Goal: Task Accomplishment & Management: Complete application form

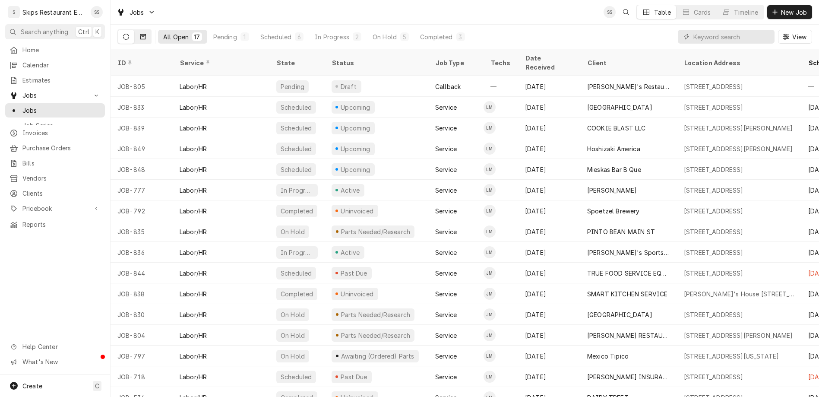
click at [140, 34] on icon "Dynamic Content Wrapper" at bounding box center [143, 36] width 6 height 5
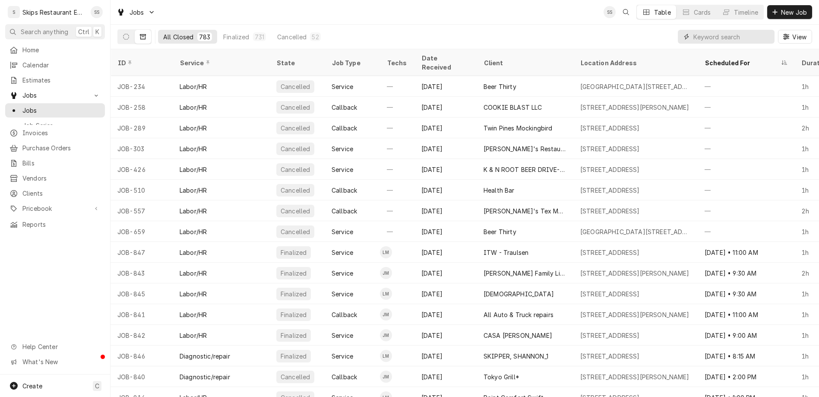
click at [736, 30] on input "Dynamic Content Wrapper" at bounding box center [731, 37] width 77 height 14
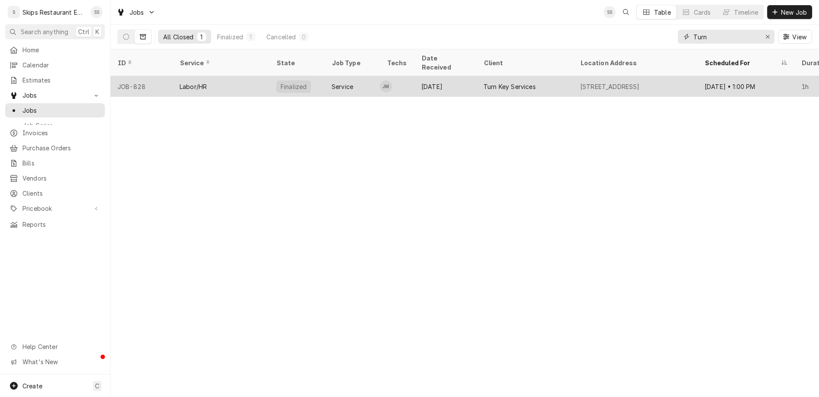
type input "Turn"
click at [483, 82] on div "Turn Key Services" at bounding box center [509, 86] width 52 height 9
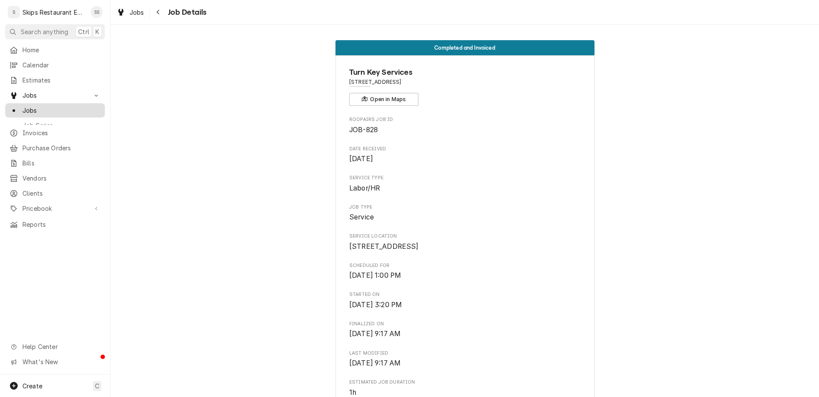
click at [33, 106] on span "Jobs" at bounding box center [61, 110] width 78 height 9
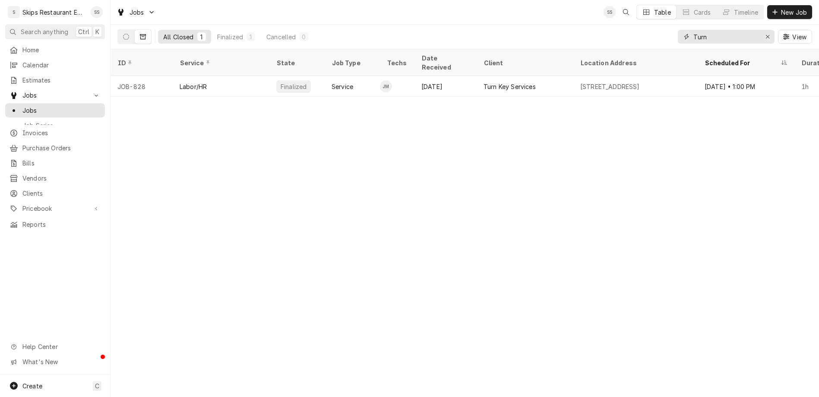
drag, startPoint x: 738, startPoint y: 29, endPoint x: 710, endPoint y: 29, distance: 28.5
click at [710, 30] on input "Turn" at bounding box center [725, 37] width 65 height 14
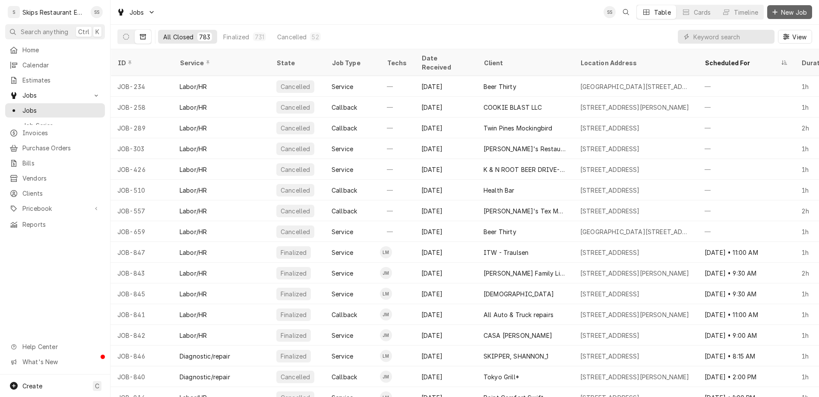
click at [798, 9] on span "New Job" at bounding box center [793, 12] width 29 height 9
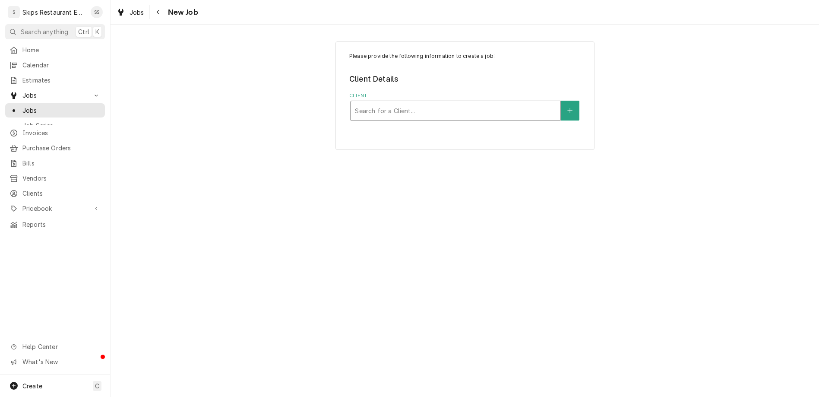
click at [412, 103] on div "Client" at bounding box center [455, 111] width 201 height 16
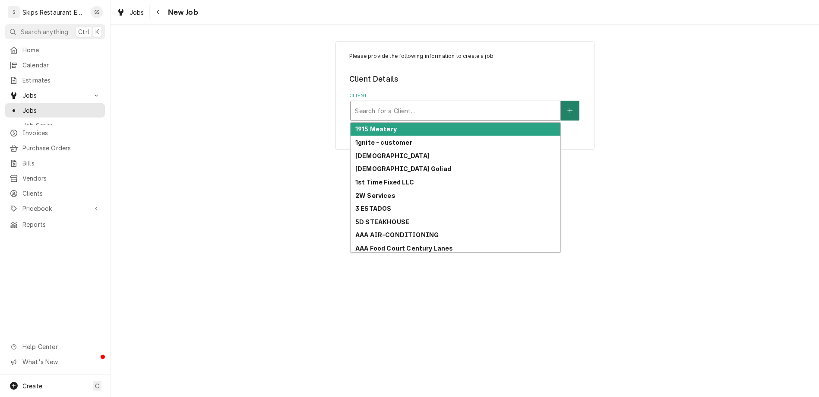
type input "v"
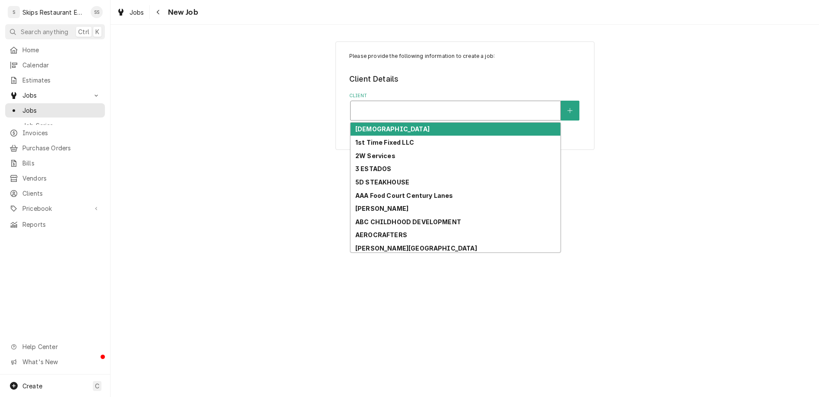
click at [383, 103] on div "Client" at bounding box center [455, 111] width 201 height 16
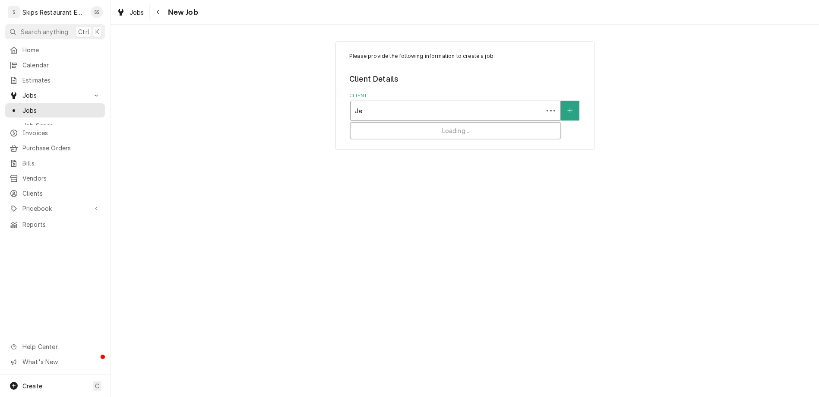
type input "J"
type input "Voigt"
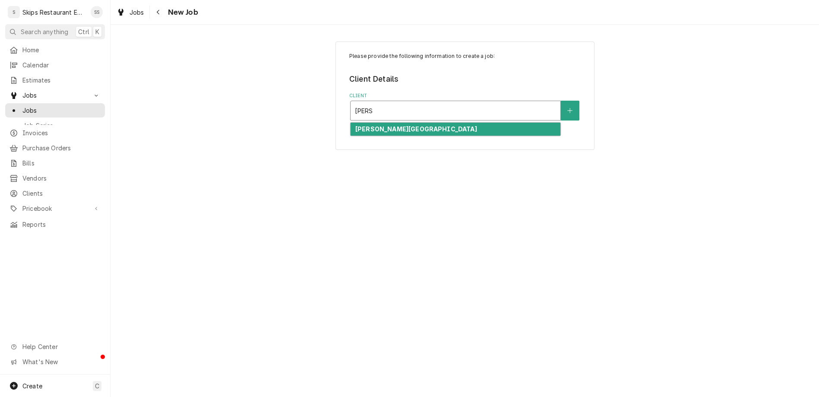
click at [376, 125] on strong "[PERSON_NAME][GEOGRAPHIC_DATA]" at bounding box center [416, 128] width 122 height 7
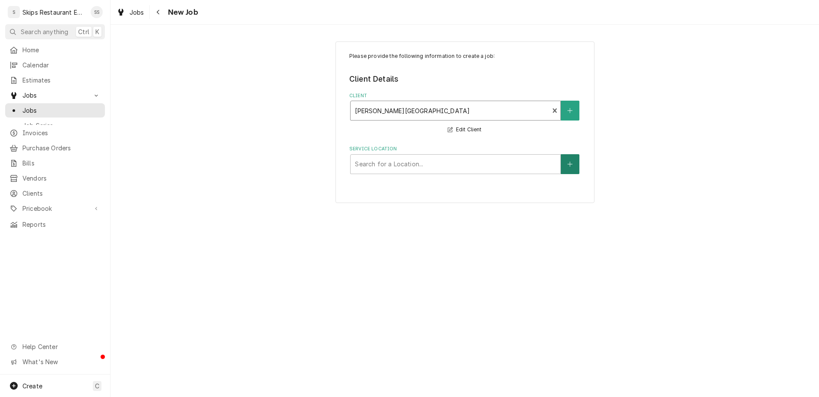
click at [561, 154] on button "Service Location" at bounding box center [570, 164] width 18 height 20
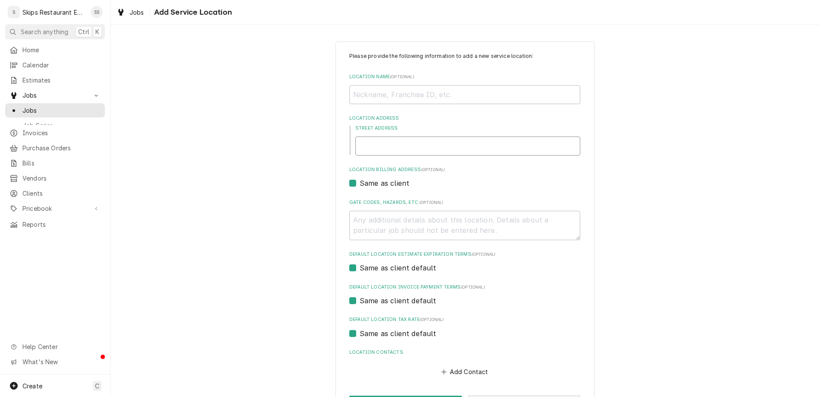
click at [422, 136] on input "Street Address" at bounding box center [467, 145] width 225 height 19
click at [413, 85] on input "Location Name ( optional )" at bounding box center [464, 94] width 231 height 19
type textarea "x"
type input "2"
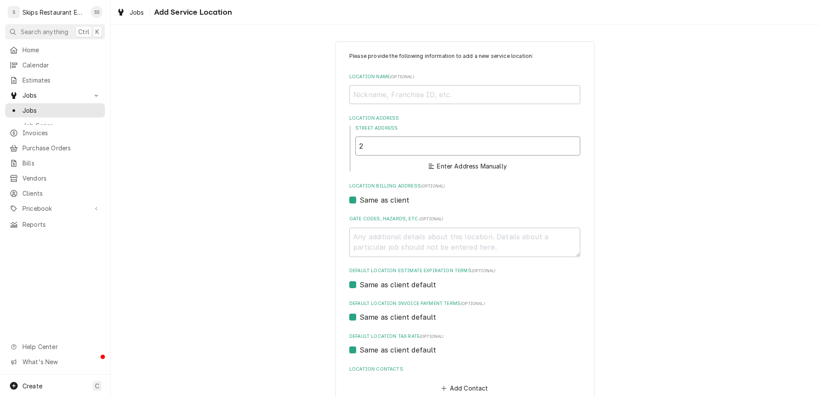
type textarea "x"
type input "207"
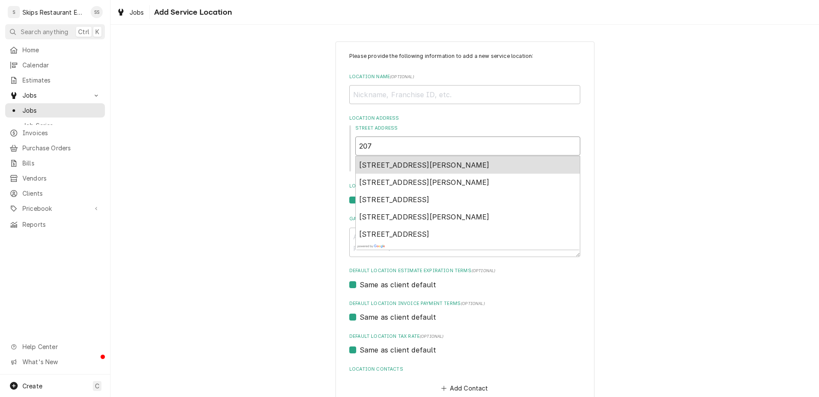
type textarea "x"
type input "207 E"
type textarea "x"
type input "207"
type textarea "x"
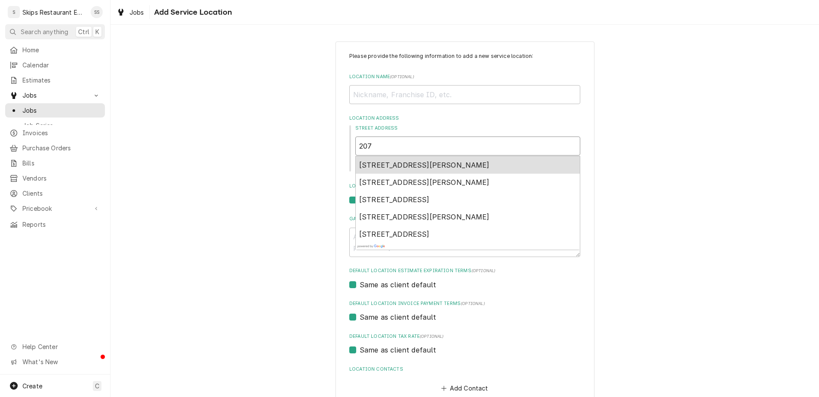
type input "207 W"
type textarea "x"
type input "207 We"
type textarea "x"
type input "207 Wea"
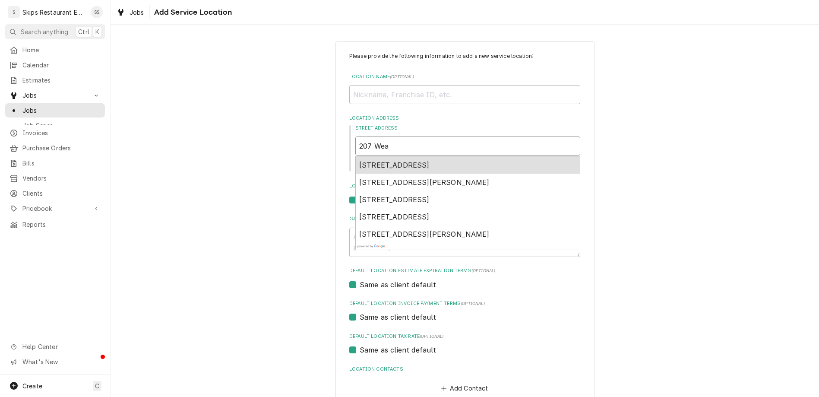
type textarea "x"
type input "207 Wear"
type textarea "x"
type input "207 Weard"
type textarea "x"
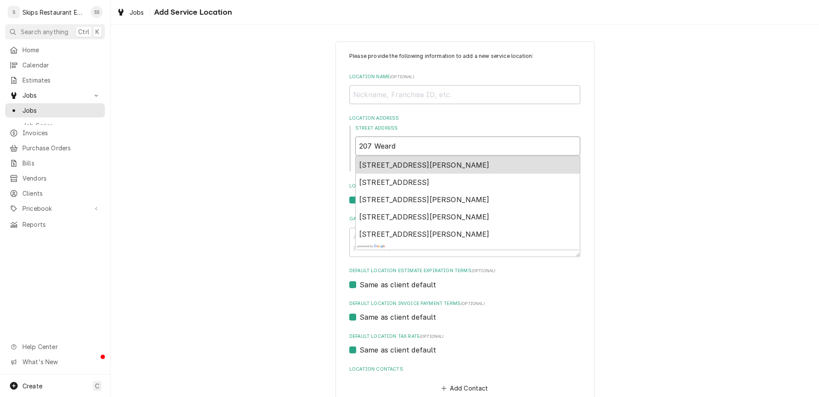
type input "207 Wearde"
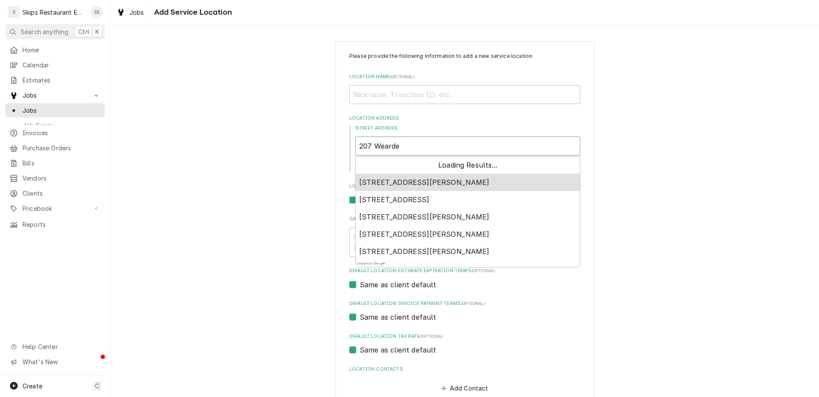
type textarea "x"
type input "207 Weardem"
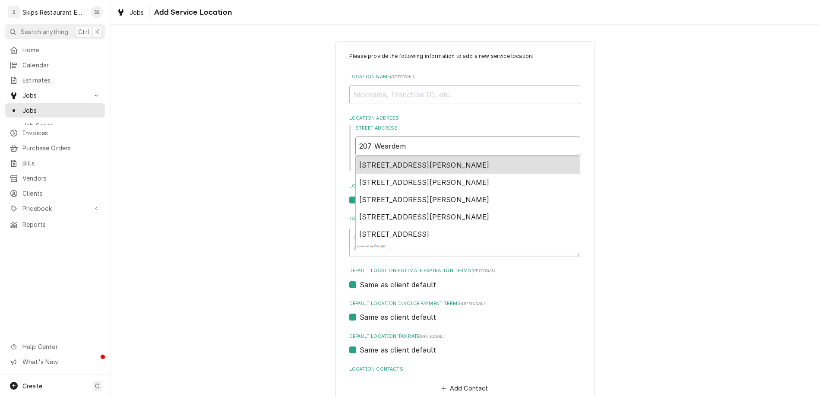
type textarea "x"
type input "207 Weardem"
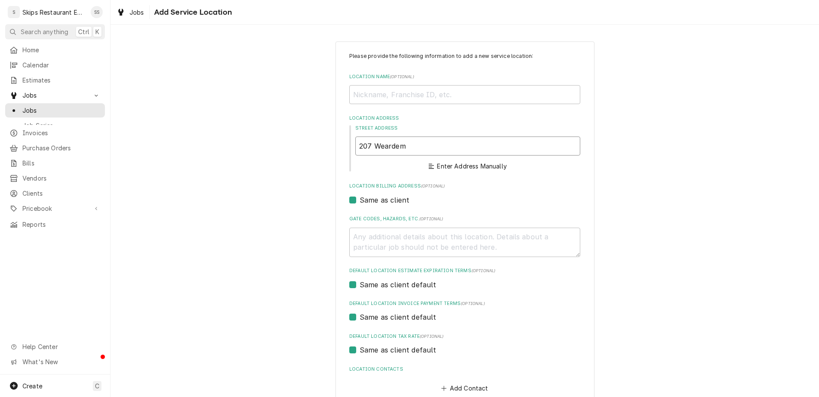
type textarea "x"
type input "207 Weardem"
type textarea "x"
type input "207 Wearde"
type textarea "x"
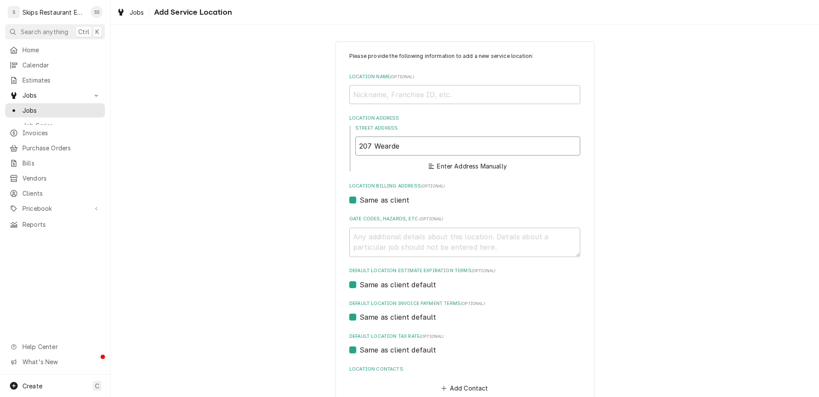
type input "207 Weard"
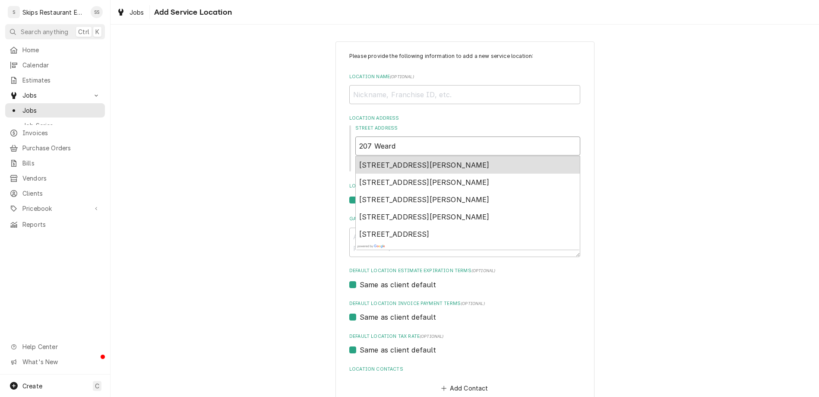
type textarea "x"
type input "207 Wearde"
type textarea "x"
type input "207 Weardem"
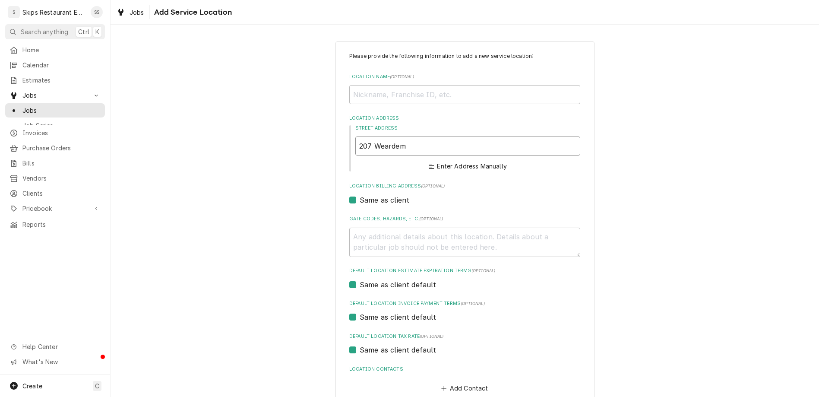
type textarea "x"
type input "207 Wearden"
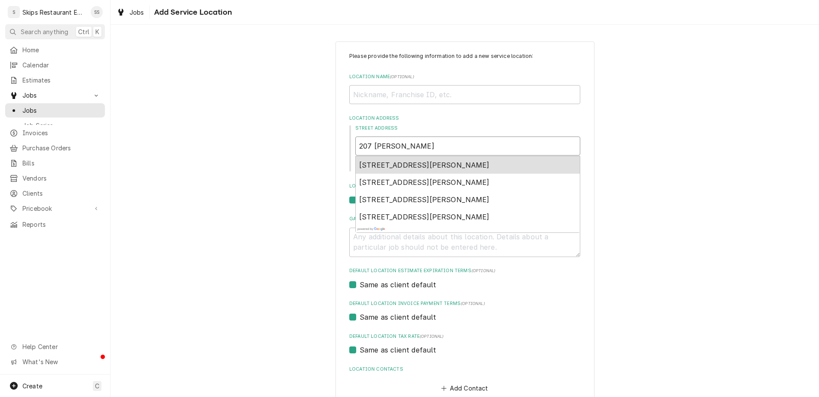
click at [407, 161] on span "207 Wearden Drive, Victoria, TX, USA" at bounding box center [424, 165] width 130 height 9
type textarea "x"
type input "207 Wearden Dr"
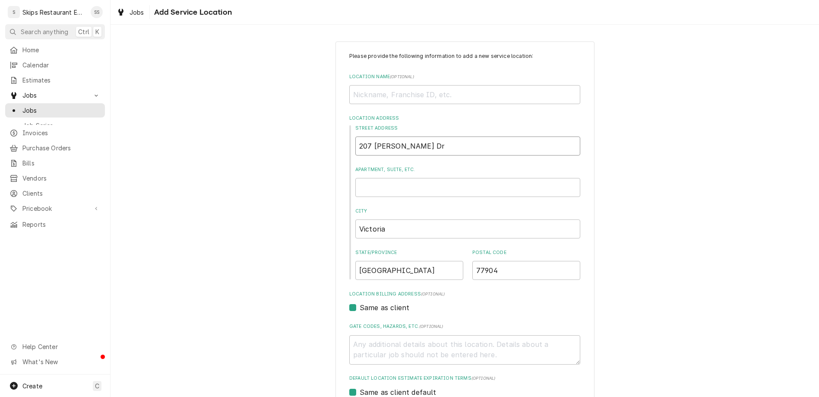
type textarea "x"
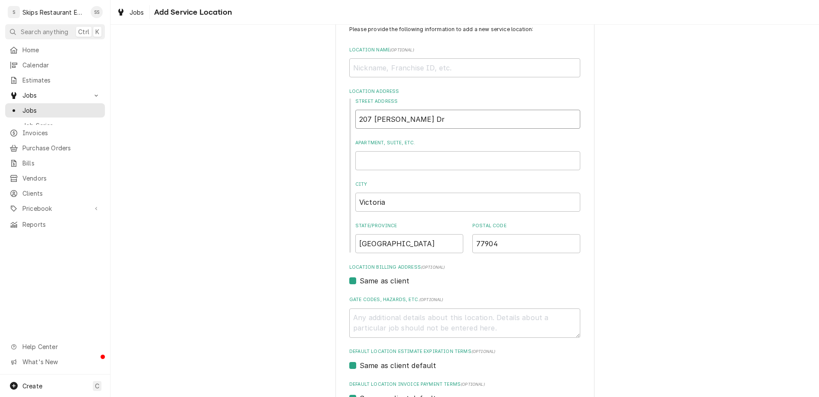
type input "207 Wearden Dr"
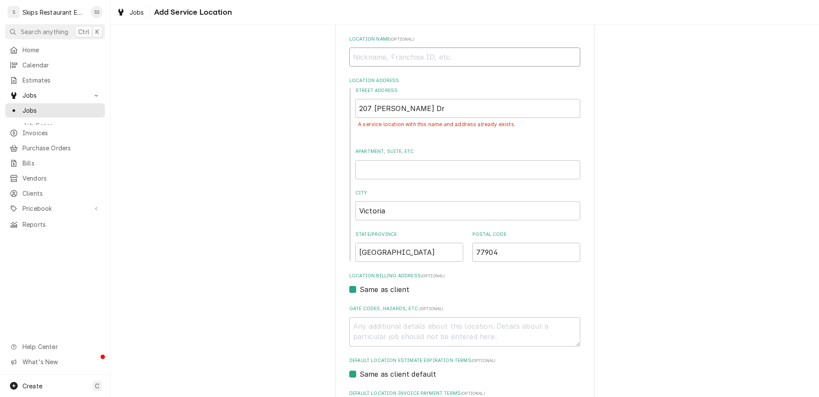
click at [406, 47] on input "Location Name ( optional )" at bounding box center [464, 56] width 231 height 19
type textarea "x"
type input "S"
type textarea "x"
type input "Sh"
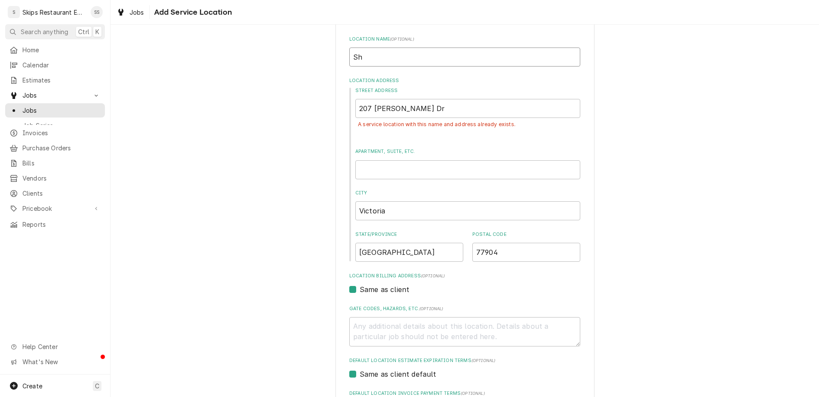
type textarea "x"
type input "Sho"
type textarea "x"
type input "Shop"
type textarea "x"
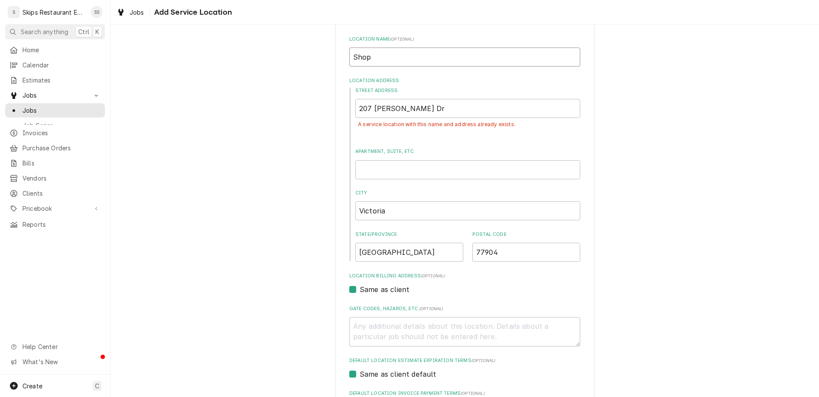
type input "Shop"
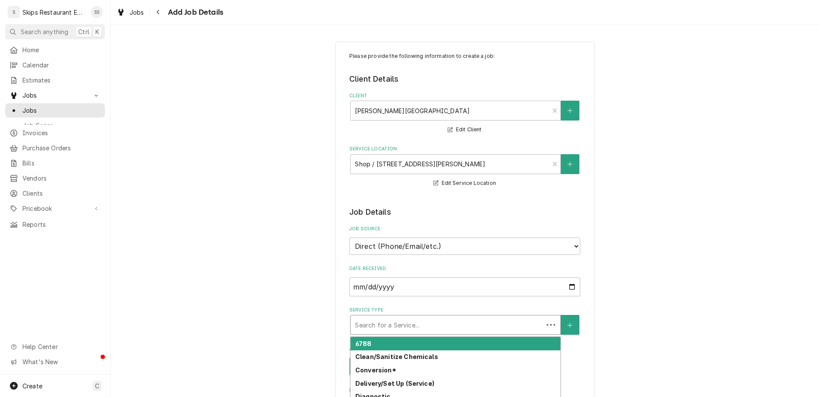
click at [427, 317] on div "Service Type" at bounding box center [447, 325] width 184 height 16
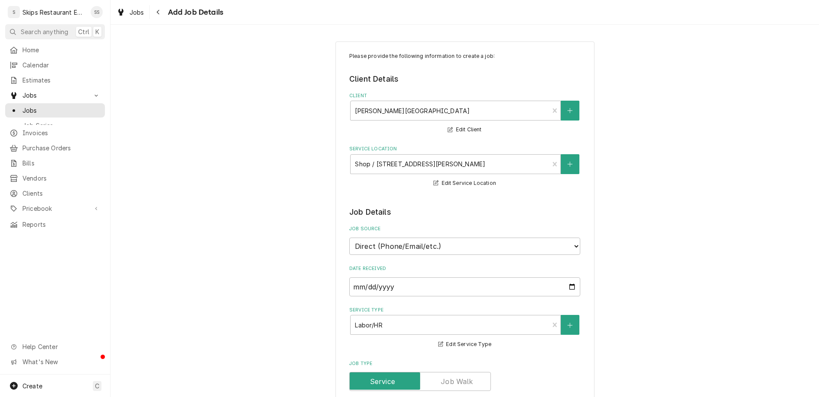
type textarea "x"
type textarea "I"
type textarea "x"
type textarea "Ic"
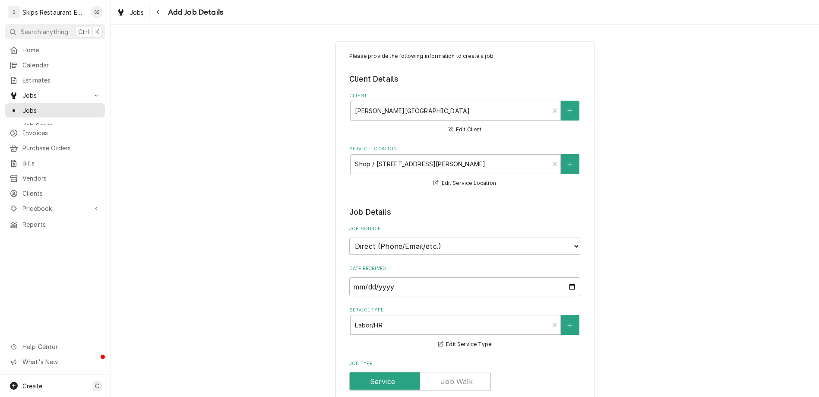
type textarea "x"
type textarea "Ice"
type textarea "x"
type textarea "Ice"
type textarea "x"
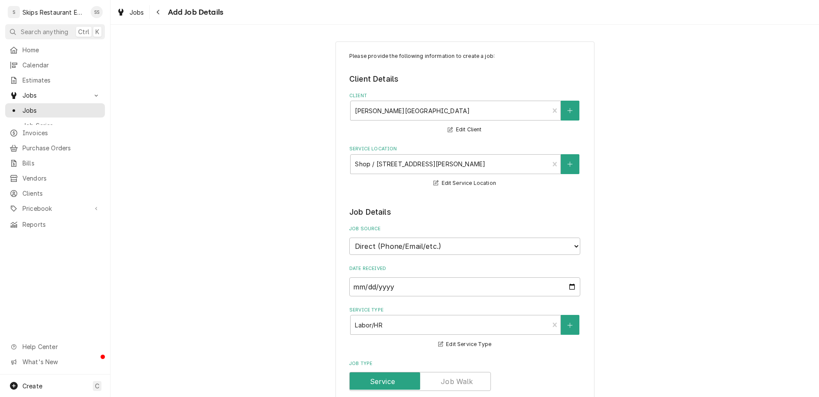
type textarea "Ice M"
type textarea "x"
type textarea "Ice Ma"
type textarea "x"
type textarea "Ice Mac"
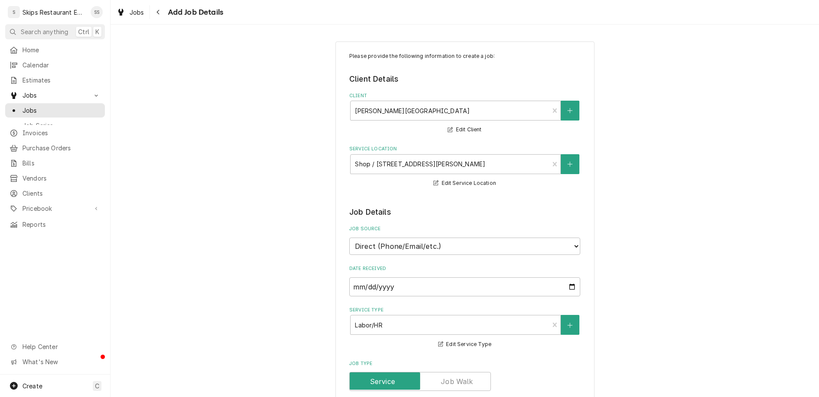
type textarea "x"
type textarea "Ice Mach"
type textarea "x"
type textarea "Ice Machi"
type textarea "x"
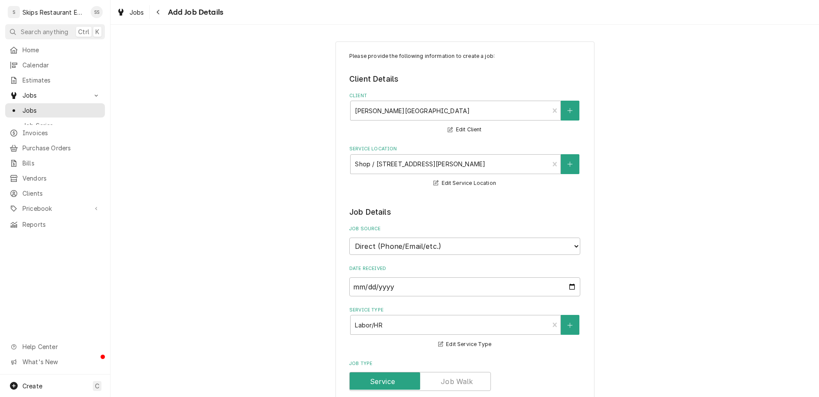
type textarea "Ice Machin"
type textarea "x"
type textarea "Ice Machine"
type textarea "x"
type textarea "Ice Machine C"
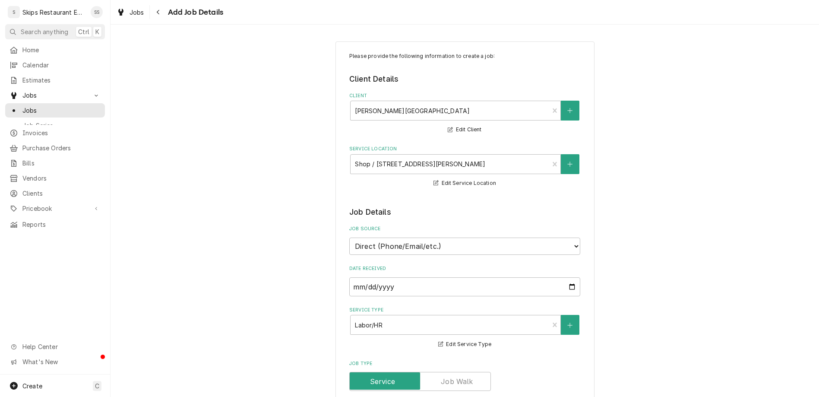
type textarea "x"
type textarea "Ice Machine Cl"
type textarea "x"
type textarea "Ice Machine Clea"
type textarea "x"
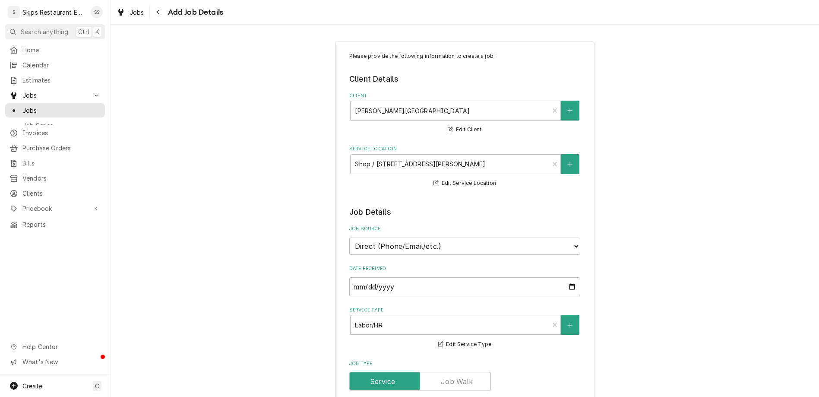
type textarea "Ice Machine Clean"
type textarea "x"
type textarea "Ice Machine Cleani"
type textarea "x"
type textarea "Ice Machine Cleanin"
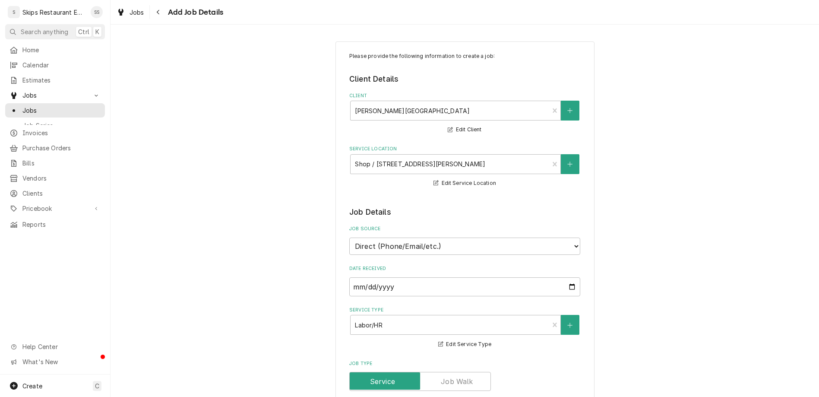
type textarea "x"
type textarea "Ice Machine Cleaning"
type textarea "x"
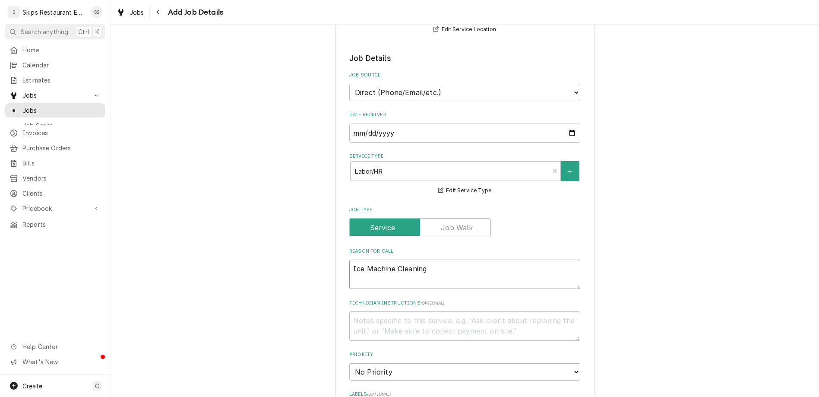
scroll to position [168, 0]
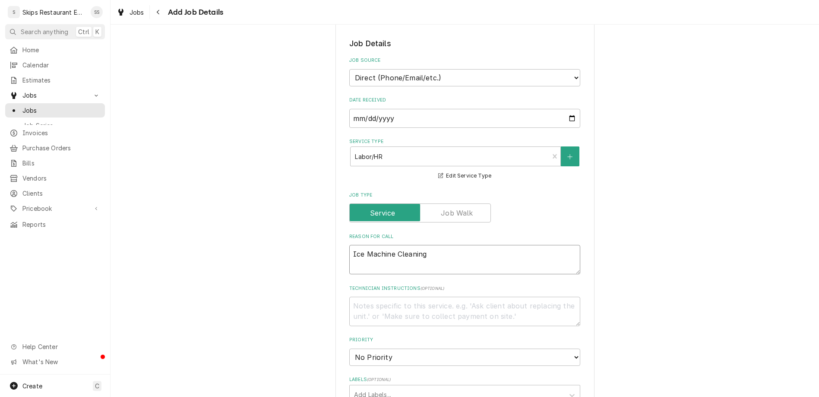
type textarea "Ice Machine Cleaning"
checkbox input "true"
type textarea "x"
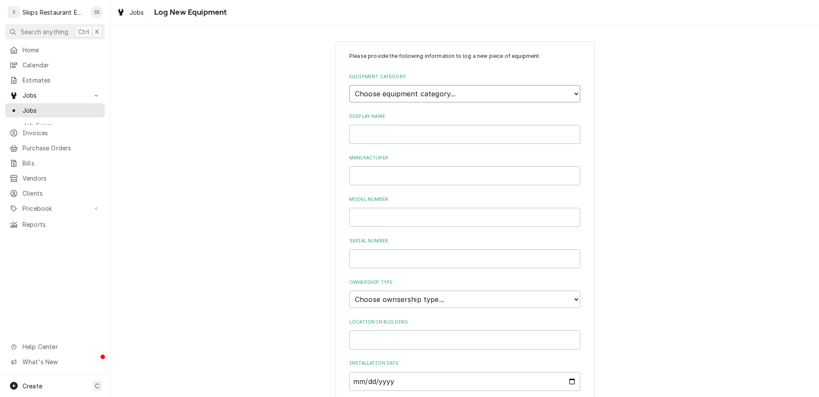
click at [349, 85] on select "Choose equipment category... Cooking Equipment Fryers Ice Machines Ovens and Ra…" at bounding box center [464, 93] width 231 height 17
select select "3"
click option "Ice Machines" at bounding box center [0, 0] width 0 height 0
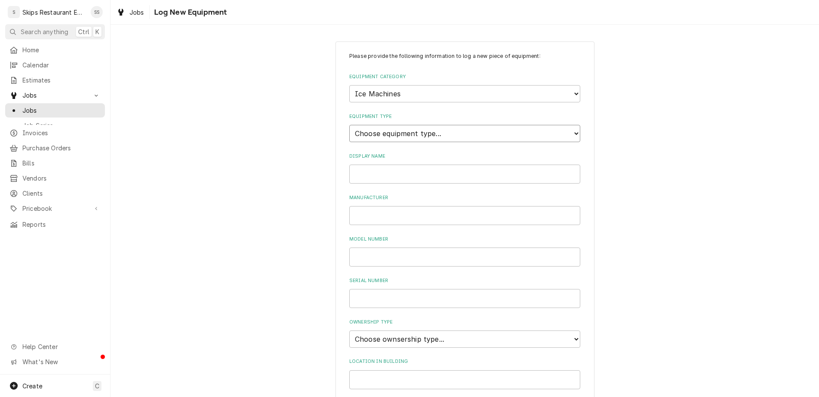
click at [349, 125] on select "Choose equipment type... Ice Bin Ice Dispenser Ice Maker Ice Merchandiser" at bounding box center [464, 133] width 231 height 17
select select "18"
click option "Ice Maker" at bounding box center [0, 0] width 0 height 0
click at [396, 164] on input "Display Name" at bounding box center [464, 173] width 231 height 19
type input "<"
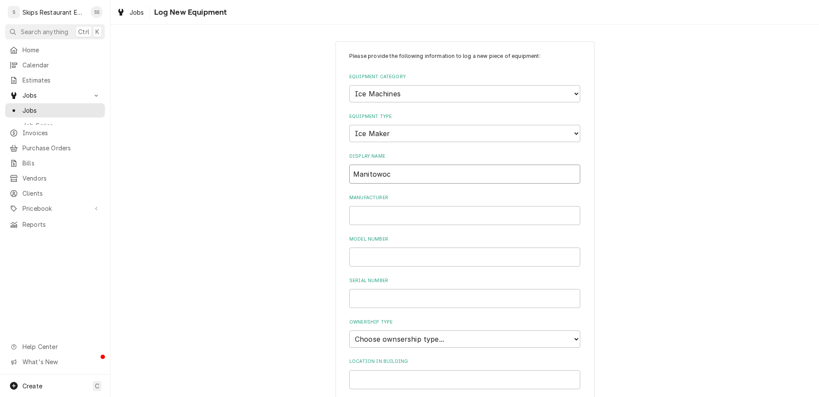
type input "Manitowoc"
type input "UDF0140A"
click at [423, 330] on select "Choose ownsership type... Unknown Owned Leased Rented" at bounding box center [464, 338] width 231 height 17
select select "1"
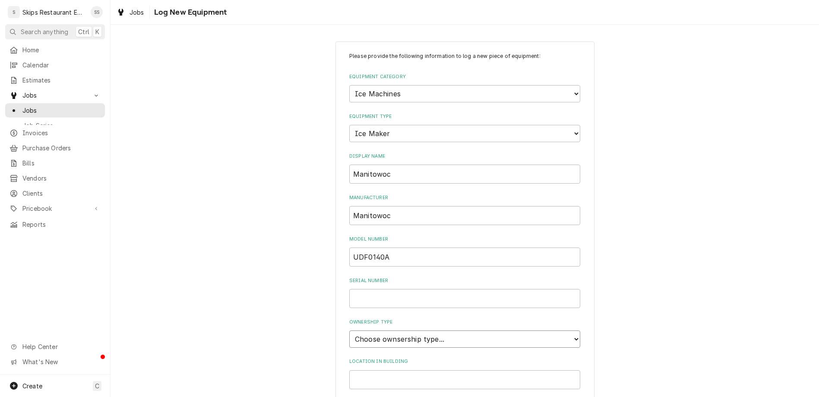
click option "Owned" at bounding box center [0, 0] width 0 height 0
click at [388, 370] on input "Location in Building" at bounding box center [464, 379] width 231 height 19
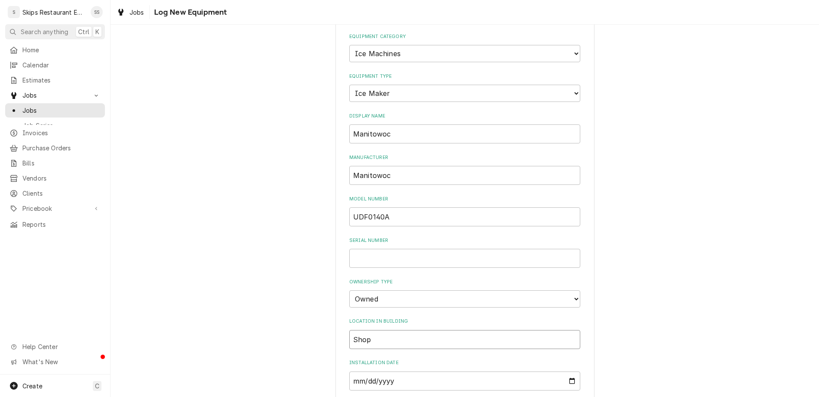
type input "Shop"
type textarea "x"
type textarea "C"
type textarea "x"
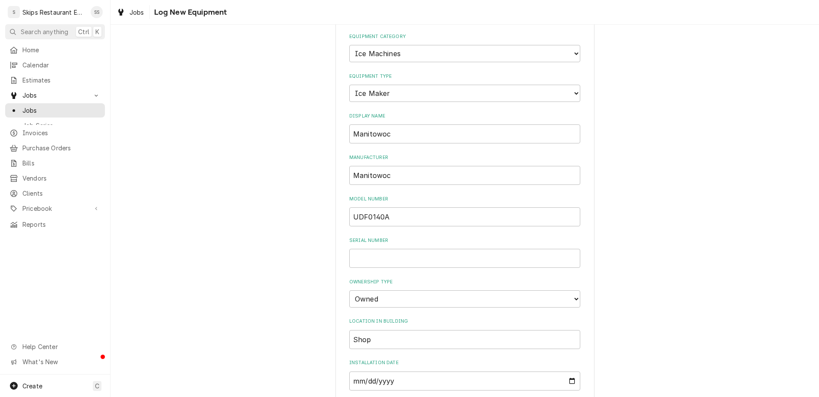
type textarea "Cl"
type textarea "x"
type textarea "Cle"
type textarea "x"
type textarea "Clea"
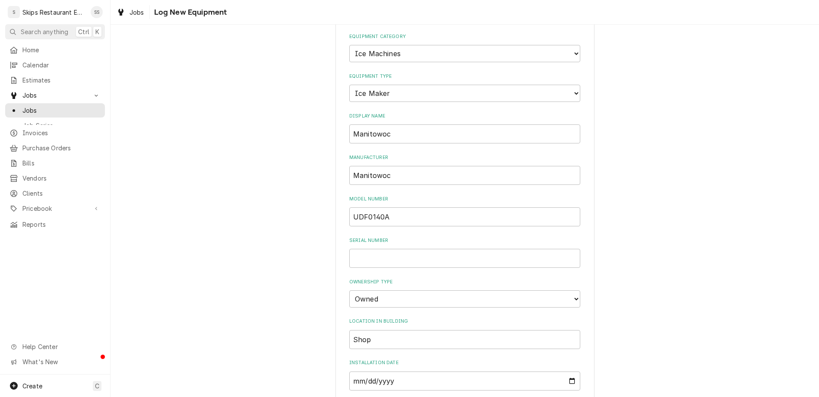
type textarea "x"
type textarea "Clean"
type textarea "x"
type textarea "Clean"
type textarea "x"
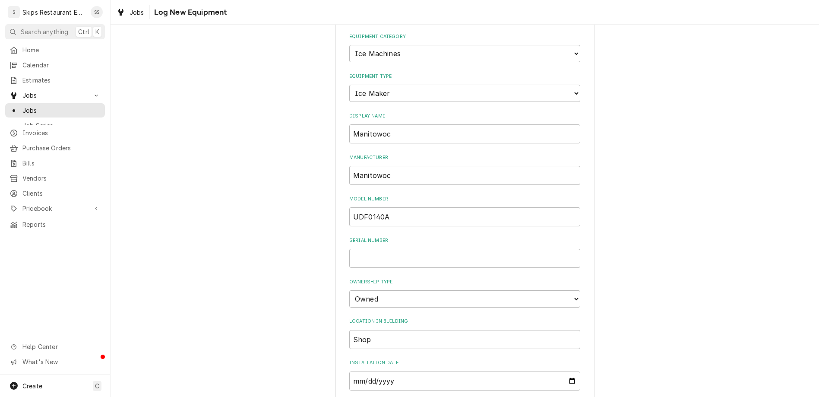
type textarea "Clean n"
type textarea "x"
type textarea "Clean"
type textarea "x"
type textarea "Clean"
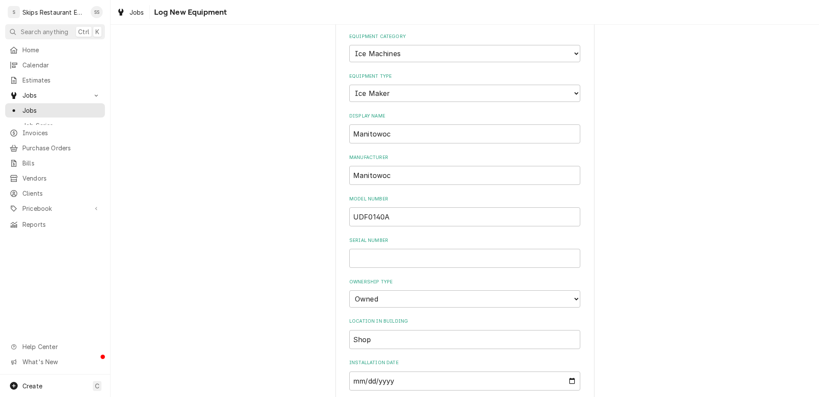
type textarea "x"
type textarea "Clea"
type textarea "x"
type textarea "Cle"
type textarea "x"
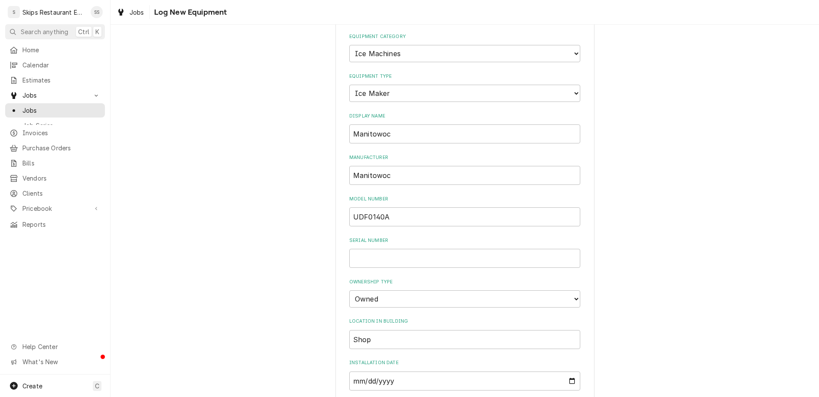
type textarea "Cl"
type textarea "x"
type textarea "C"
type textarea "x"
type textarea "C"
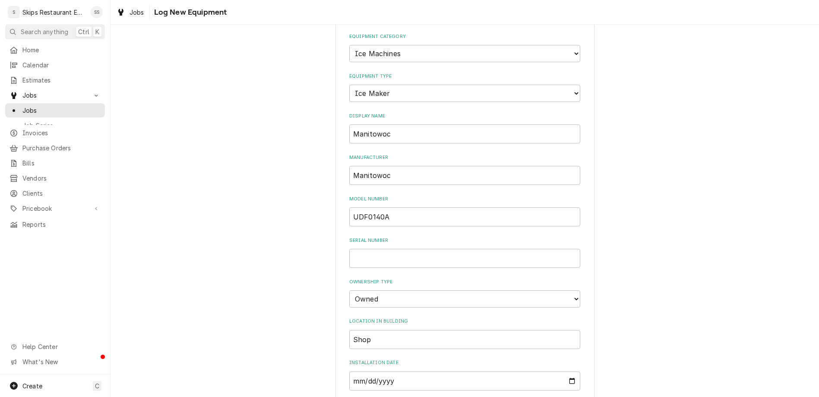
type textarea "x"
type textarea "Cu"
type textarea "x"
type textarea "Cus"
type textarea "x"
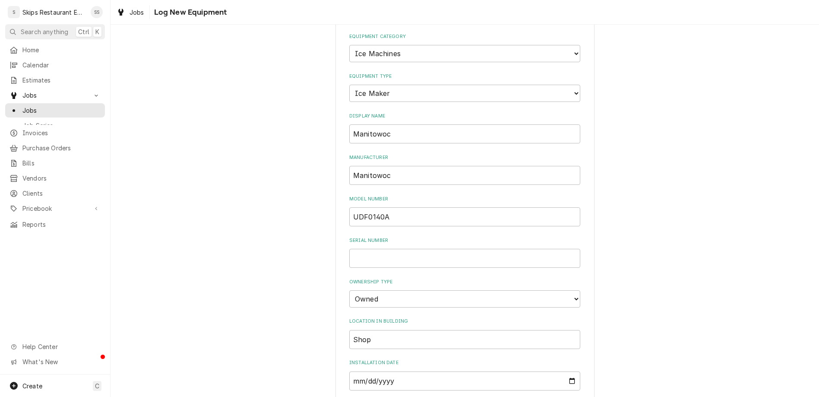
type textarea "Cust"
type textarea "x"
type textarea "Customer"
type textarea "x"
type textarea "Customer u"
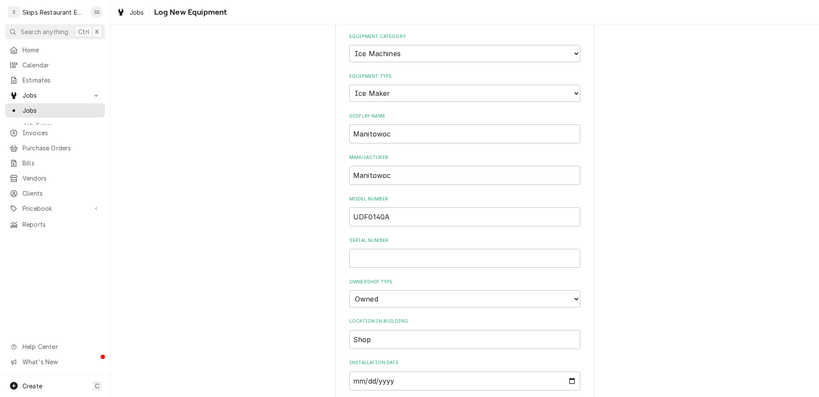
type textarea "x"
type textarea "Customer us"
type textarea "x"
type textarea "Customer usu"
type textarea "x"
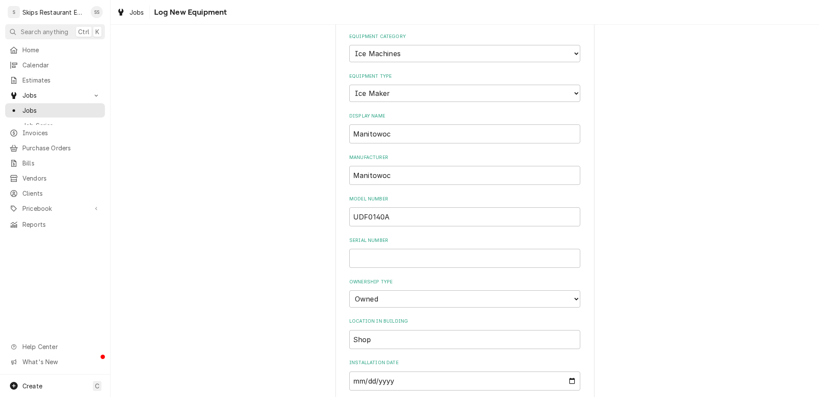
type textarea "Customer usua"
type textarea "x"
type textarea "Customer usual"
type textarea "x"
type textarea "Customer usuall"
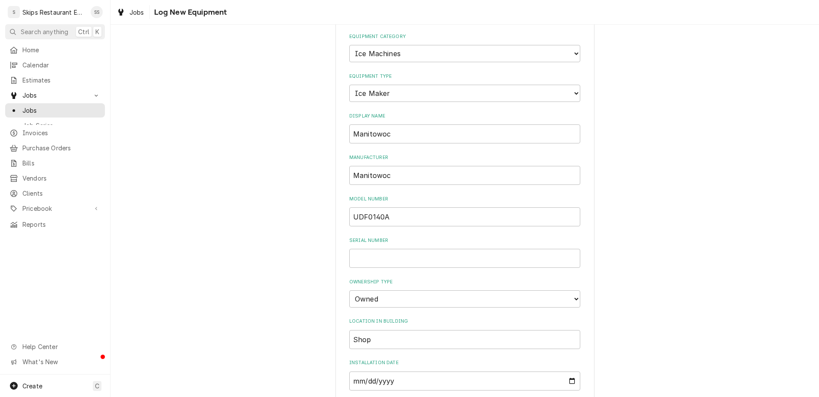
type textarea "x"
type textarea "Customer usually"
type textarea "x"
type textarea "Customer usually"
type textarea "x"
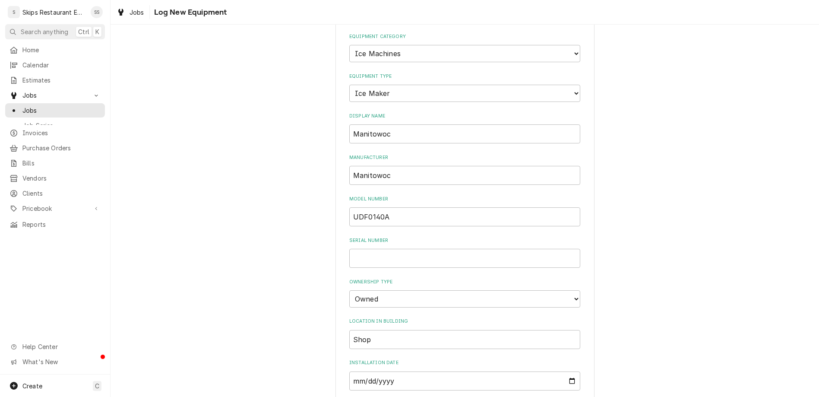
type textarea "Customer usually h"
type textarea "x"
type textarea "Customer usually ha"
type textarea "x"
type textarea "Customer usually has"
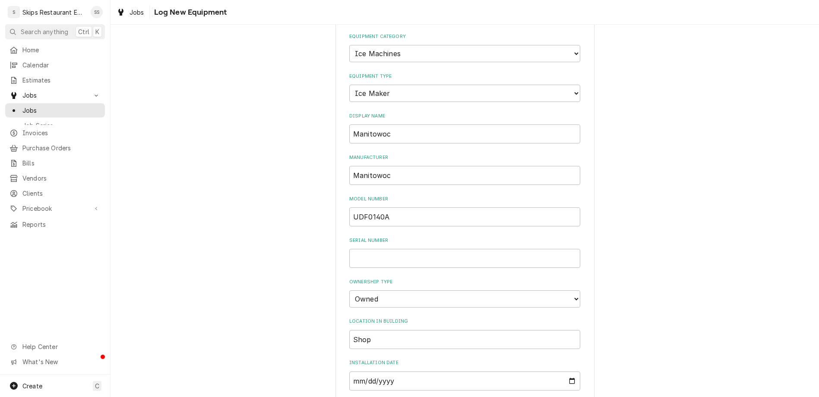
type textarea "x"
type textarea "Customer usually has"
type textarea "x"
type textarea "Customer usually has own"
type textarea "x"
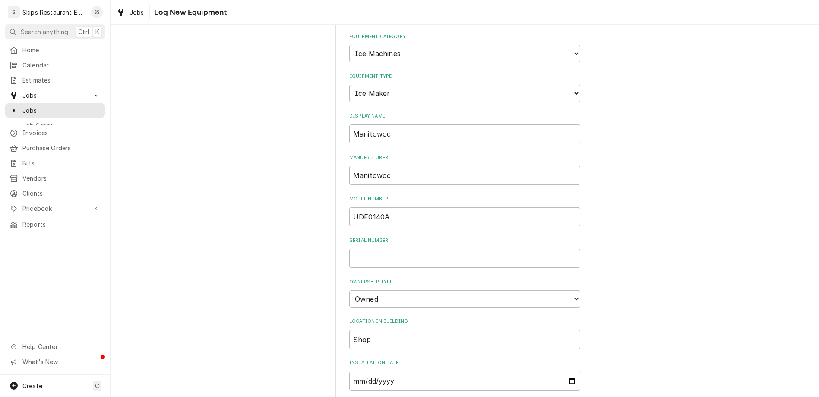
type textarea "Customer usually has own"
type textarea "x"
type textarea "Customer usually has own f"
type textarea "x"
type textarea "Customer usually has own fi"
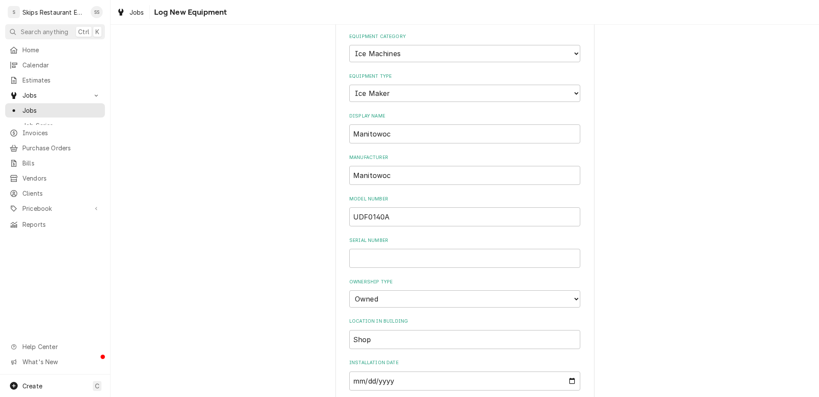
type textarea "x"
type textarea "Customer usually has own fil"
type textarea "x"
type textarea "Customer usually has own filt"
type textarea "x"
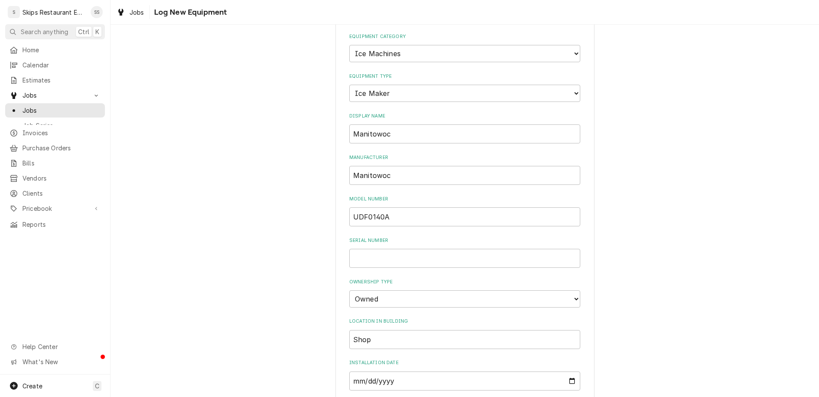
type textarea "Customer usually has own filte"
type textarea "x"
type textarea "Customer usually has own filter"
type textarea "x"
type textarea "Customer usually has own filters"
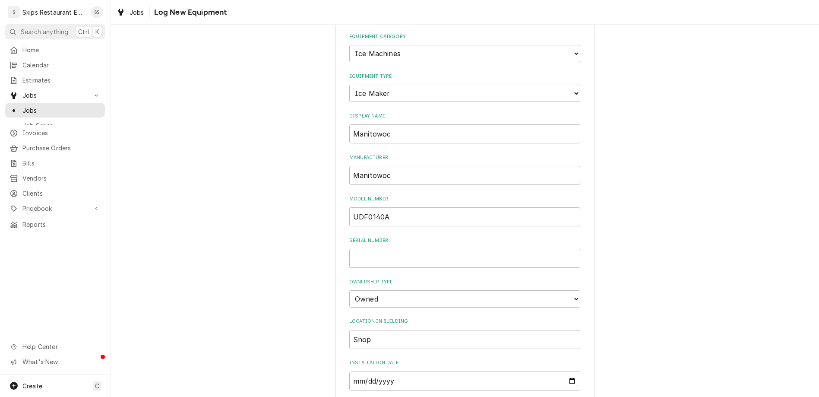
type textarea "x"
type textarea "Customer usually has own filter"
type textarea "x"
type textarea "Customer usually has own filter"
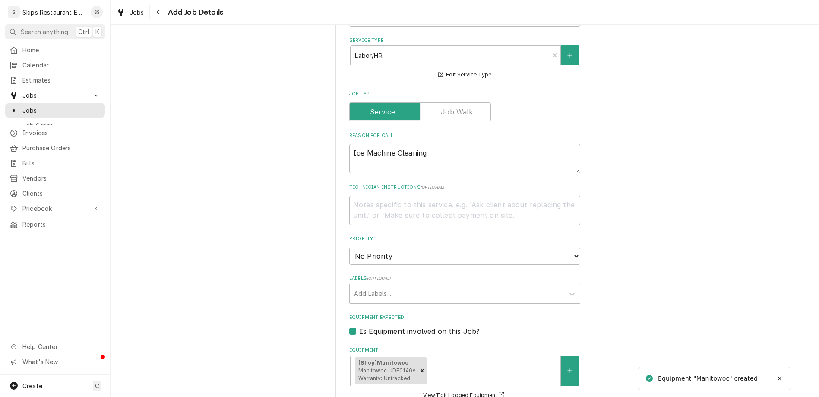
scroll to position [366, 0]
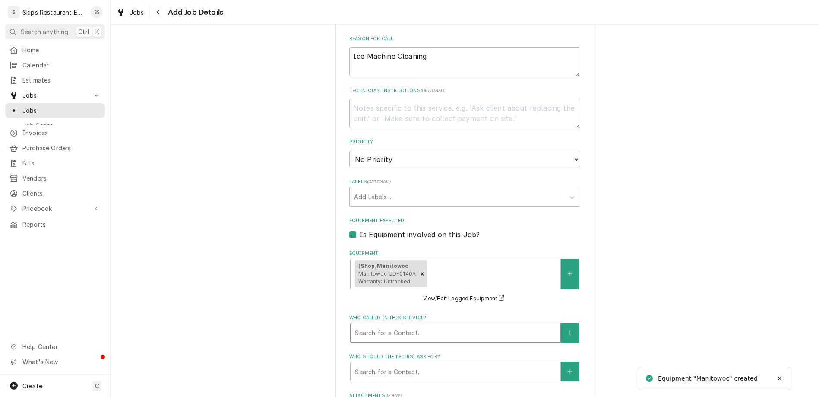
click at [397, 325] on div "Who called in this service?" at bounding box center [455, 333] width 201 height 16
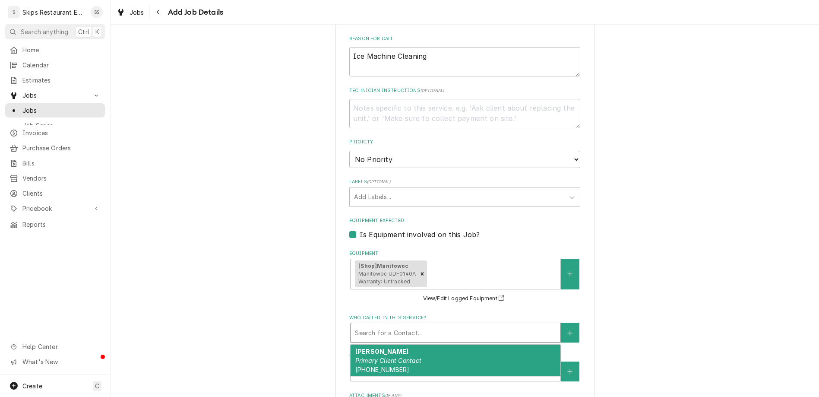
click at [377, 357] on em "Primary Client Contact" at bounding box center [388, 360] width 66 height 7
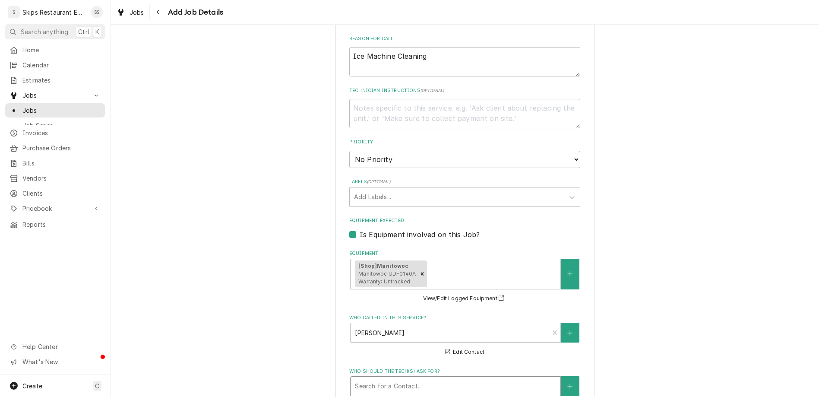
click at [394, 378] on div "Who should the tech(s) ask for?" at bounding box center [455, 386] width 201 height 16
type textarea "x"
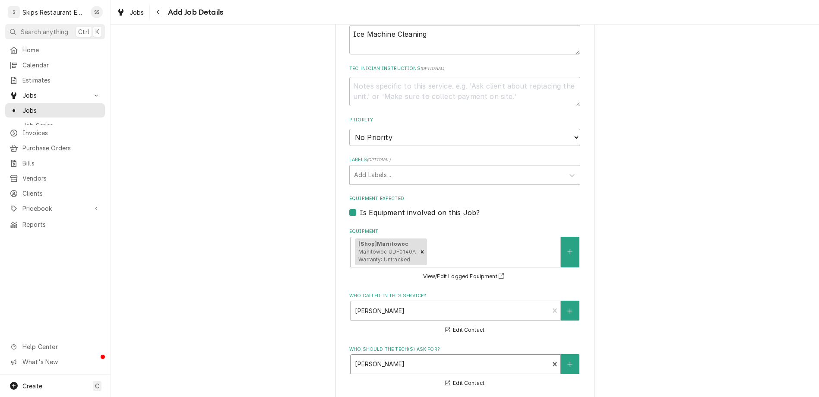
type input "2025-08-18"
type textarea "x"
select select "09:00:00"
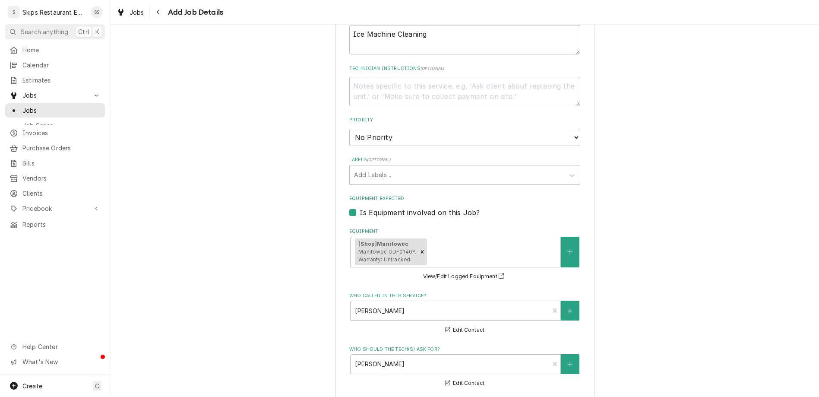
click option "9:00 AM" at bounding box center [0, 0] width 0 height 0
type textarea "x"
type input "2"
type textarea "x"
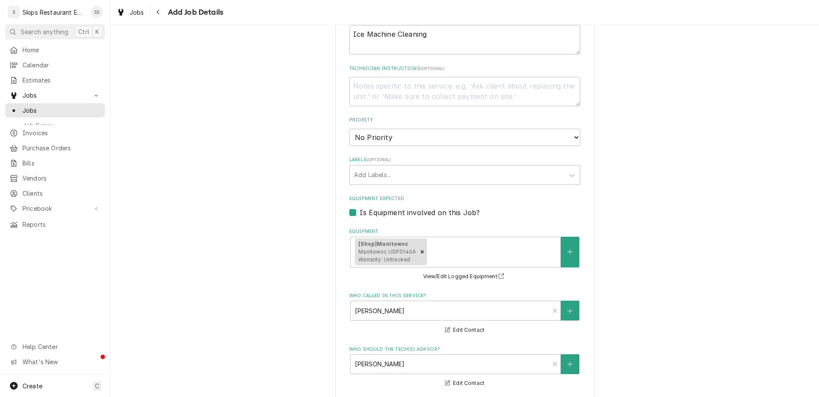
type input "2"
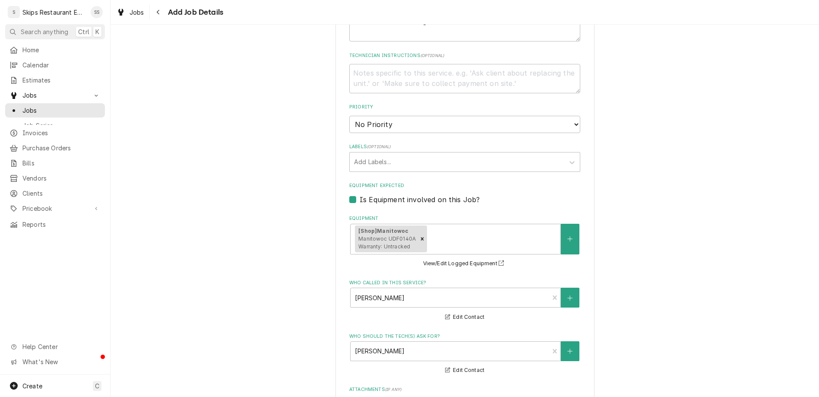
type textarea "x"
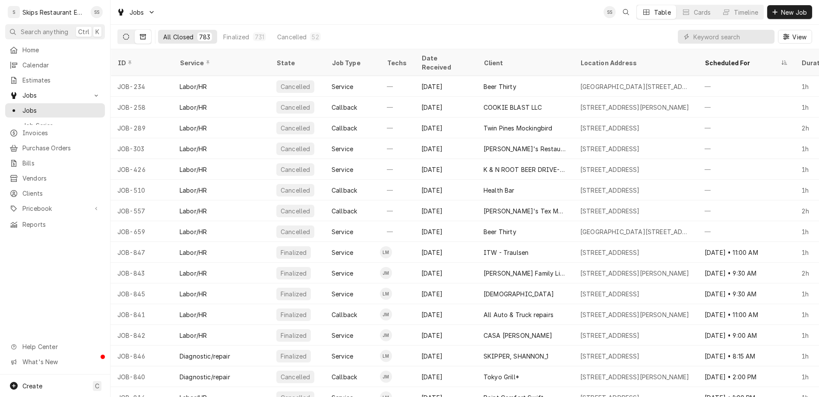
click at [118, 30] on button "Dynamic Content Wrapper" at bounding box center [126, 37] width 16 height 14
